Goal: Entertainment & Leisure: Consume media (video, audio)

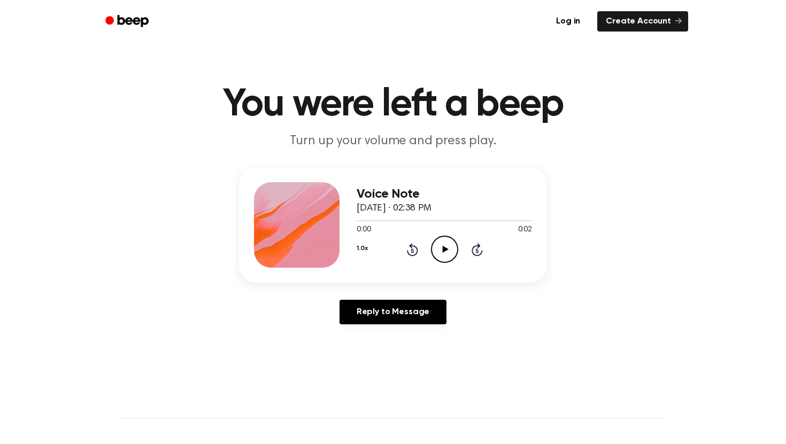
click at [443, 255] on icon "Play Audio" at bounding box center [444, 249] width 27 height 27
click at [446, 248] on icon "Play Audio" at bounding box center [444, 249] width 27 height 27
click at [438, 251] on icon "Play Audio" at bounding box center [444, 249] width 27 height 27
click at [440, 257] on icon "Play Audio" at bounding box center [444, 249] width 27 height 27
click at [441, 257] on icon "Play Audio" at bounding box center [444, 249] width 27 height 27
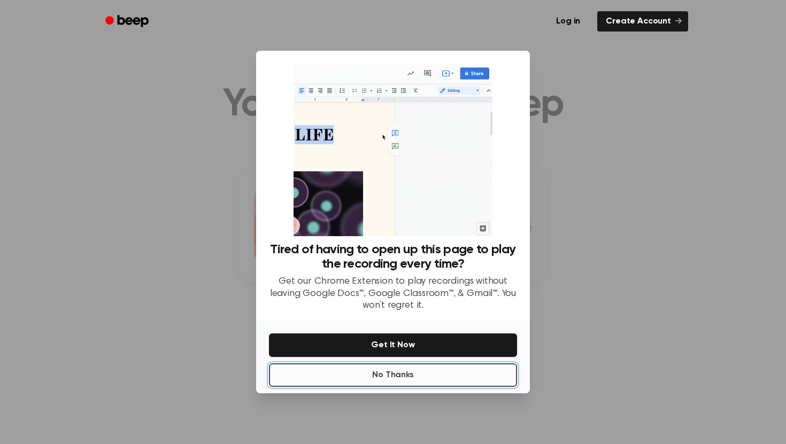
click at [404, 374] on button "No Thanks" at bounding box center [393, 376] width 248 height 24
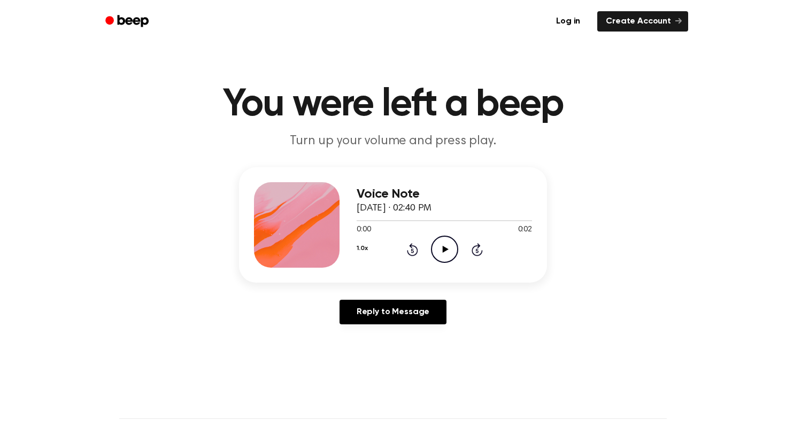
click at [444, 247] on icon at bounding box center [445, 249] width 6 height 7
click at [443, 252] on icon "Play Audio" at bounding box center [444, 249] width 27 height 27
click at [443, 251] on icon at bounding box center [445, 249] width 6 height 7
click at [433, 265] on div "Voice Note [DATE] · 02:40 PM 0:00 0:02 Your browser does not support the [objec…" at bounding box center [444, 225] width 175 height 86
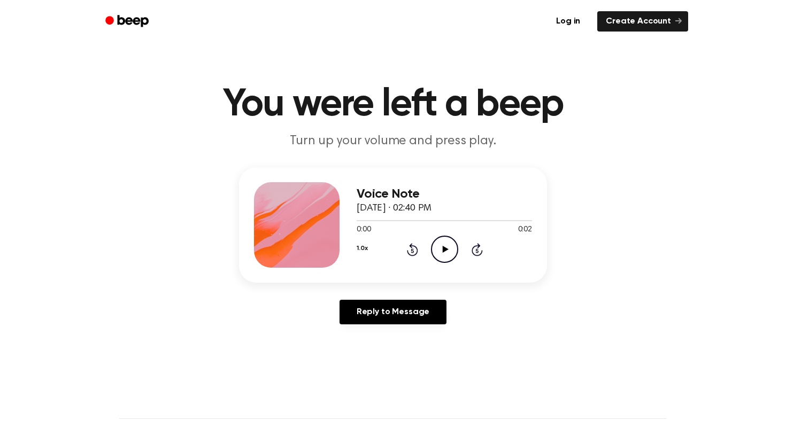
click at [440, 257] on icon "Play Audio" at bounding box center [444, 249] width 27 height 27
click at [442, 248] on icon at bounding box center [445, 249] width 6 height 7
click at [434, 251] on icon "Play Audio" at bounding box center [444, 249] width 27 height 27
click at [445, 245] on icon "Play Audio" at bounding box center [444, 249] width 27 height 27
click at [438, 250] on icon "Play Audio" at bounding box center [444, 249] width 27 height 27
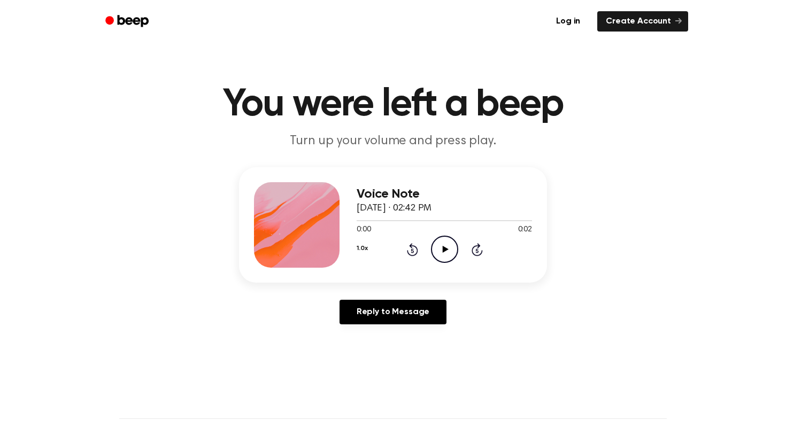
click at [436, 261] on icon "Play Audio" at bounding box center [444, 249] width 27 height 27
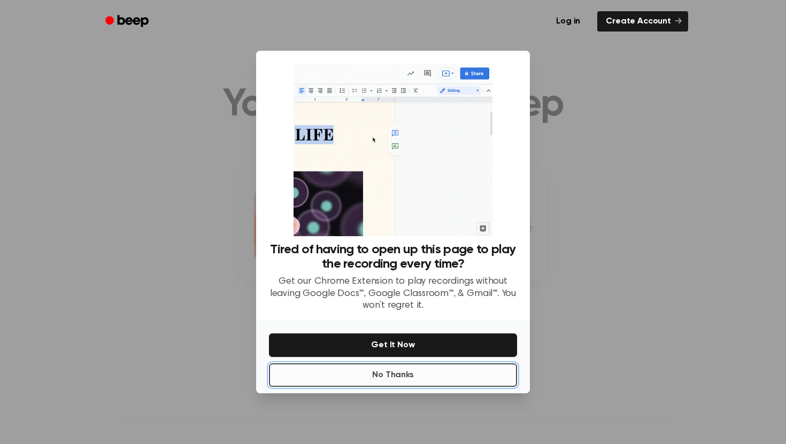
click at [443, 373] on button "No Thanks" at bounding box center [393, 376] width 248 height 24
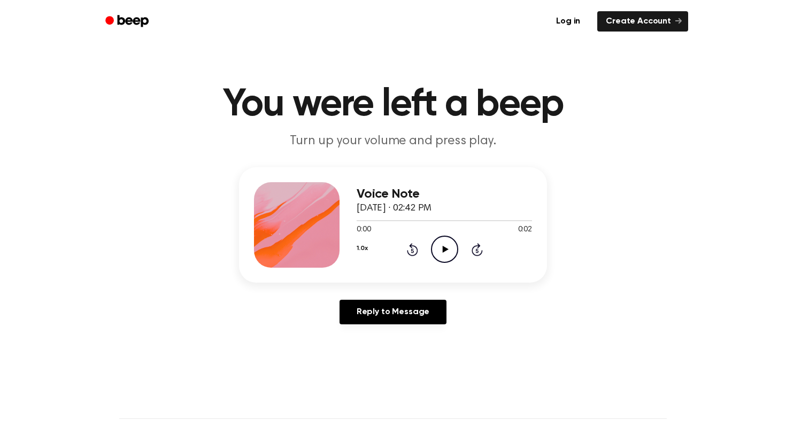
click at [445, 250] on icon at bounding box center [445, 249] width 6 height 7
click at [442, 251] on icon "Play Audio" at bounding box center [444, 249] width 27 height 27
click at [434, 252] on icon "Play Audio" at bounding box center [444, 249] width 27 height 27
click at [436, 248] on icon "Play Audio" at bounding box center [444, 249] width 27 height 27
click at [449, 251] on icon "Play Audio" at bounding box center [444, 249] width 27 height 27
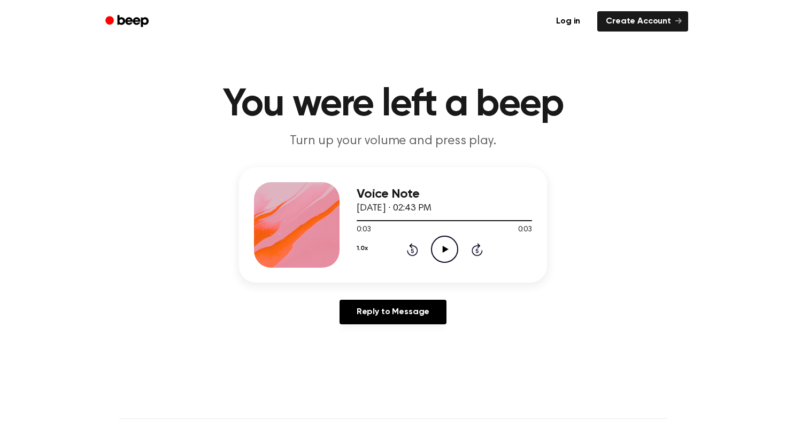
click at [443, 243] on icon "Play Audio" at bounding box center [444, 249] width 27 height 27
click at [445, 251] on icon at bounding box center [445, 249] width 6 height 7
click at [437, 245] on icon "Play Audio" at bounding box center [444, 249] width 27 height 27
click at [445, 249] on icon at bounding box center [445, 249] width 6 height 7
click at [446, 246] on icon "Play Audio" at bounding box center [444, 249] width 27 height 27
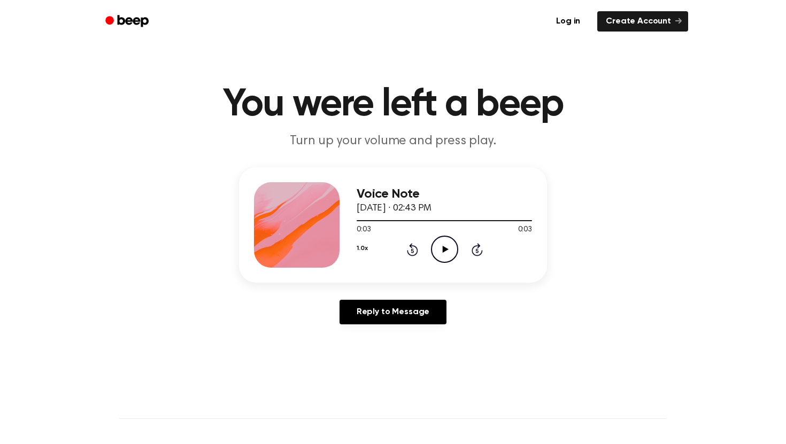
click at [438, 255] on icon "Play Audio" at bounding box center [444, 249] width 27 height 27
click at [438, 253] on icon "Pause Audio" at bounding box center [444, 249] width 27 height 27
click at [439, 256] on icon "Play Audio" at bounding box center [444, 249] width 27 height 27
click at [451, 256] on icon "Play Audio" at bounding box center [444, 249] width 27 height 27
